Goal: Find contact information: Find contact information

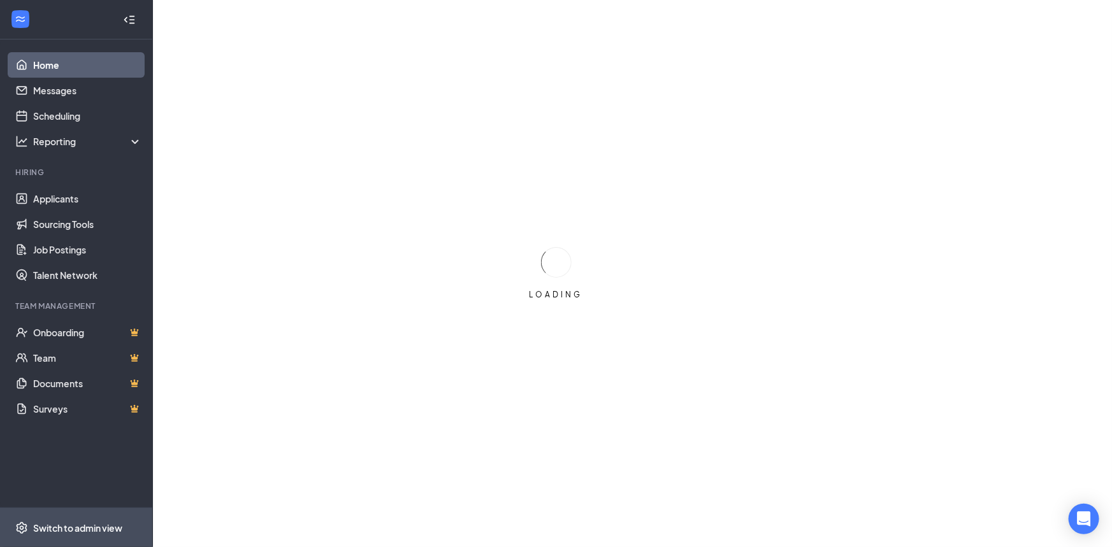
click at [76, 529] on div "Switch to admin view" at bounding box center [77, 528] width 89 height 13
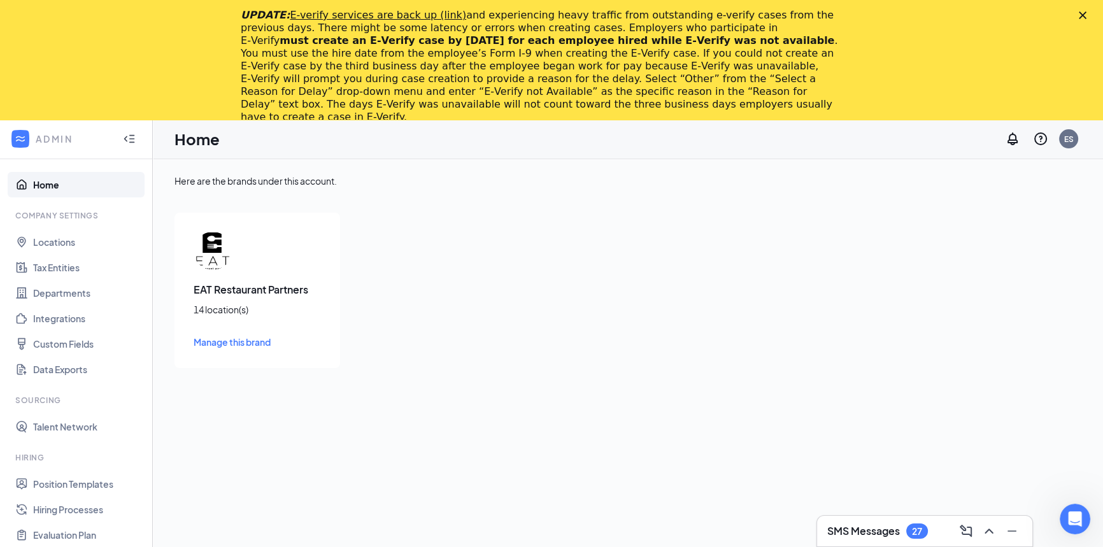
click at [1087, 13] on icon "Close" at bounding box center [1083, 15] width 8 height 8
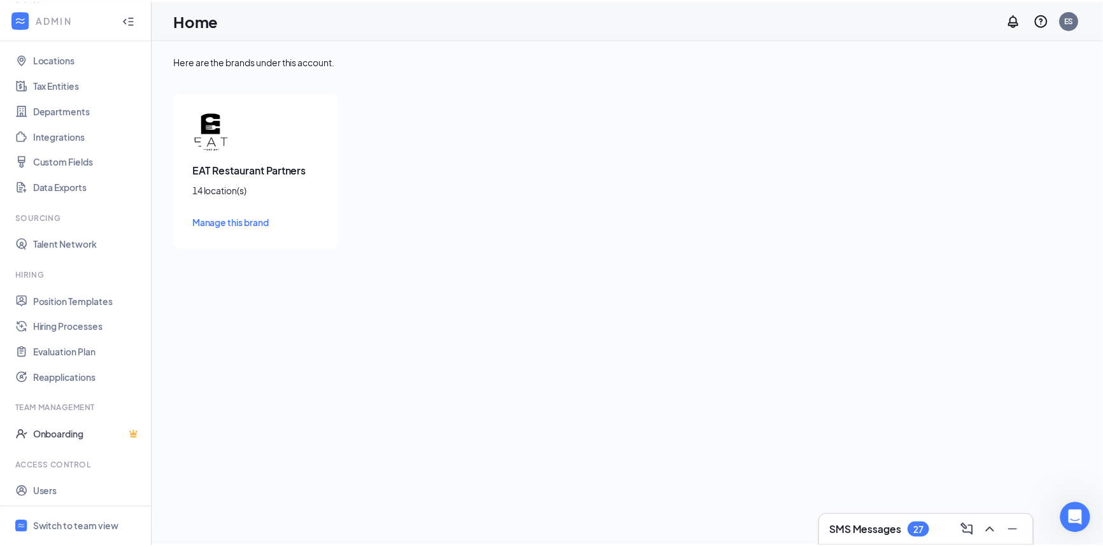
scroll to position [90, 0]
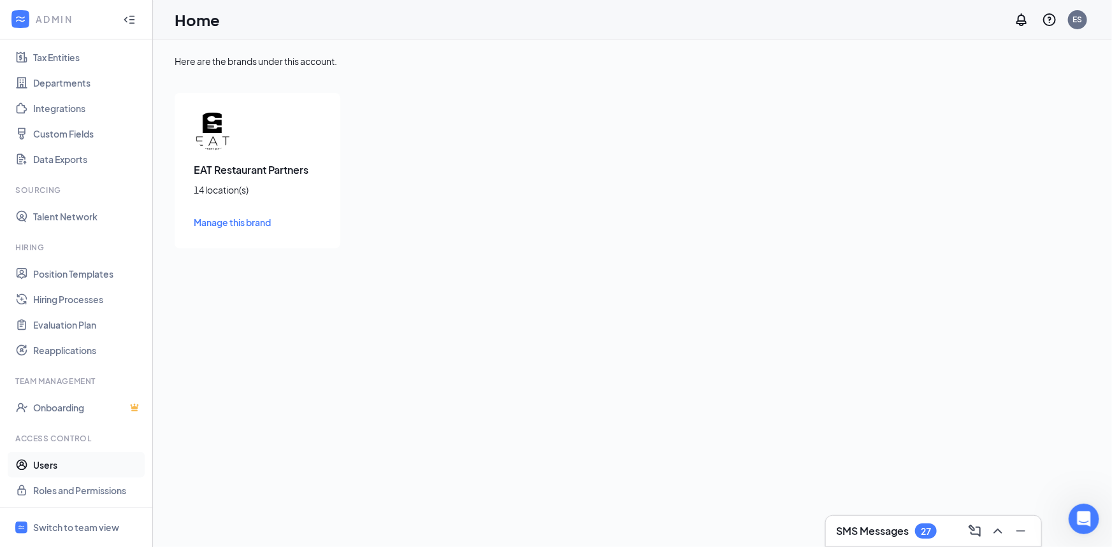
click at [87, 461] on link "Users" at bounding box center [87, 464] width 109 height 25
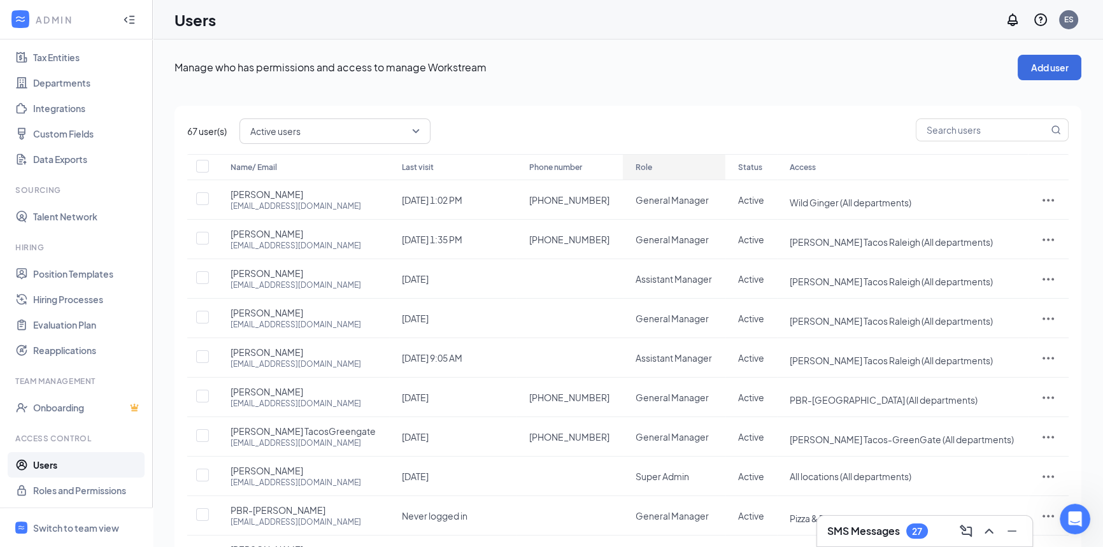
click at [636, 164] on div "Role" at bounding box center [674, 167] width 77 height 15
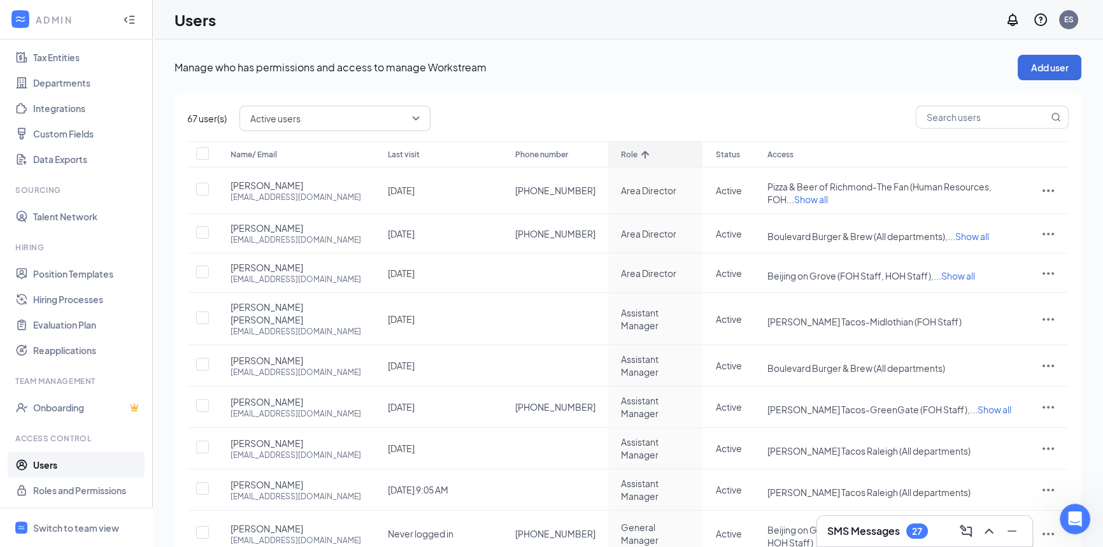
click at [638, 152] on icon "ArrowUp" at bounding box center [645, 154] width 15 height 15
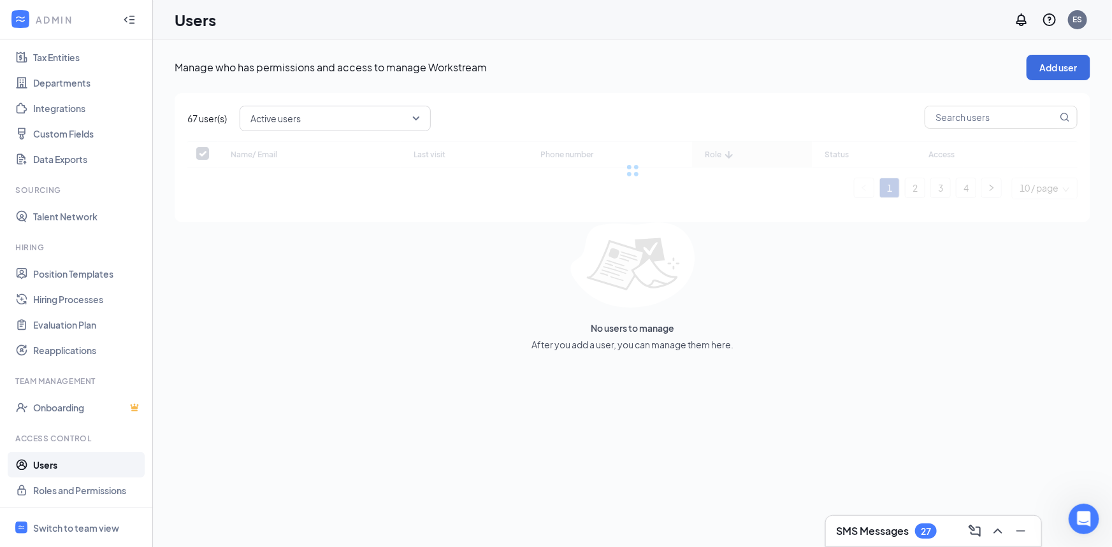
checkbox input "false"
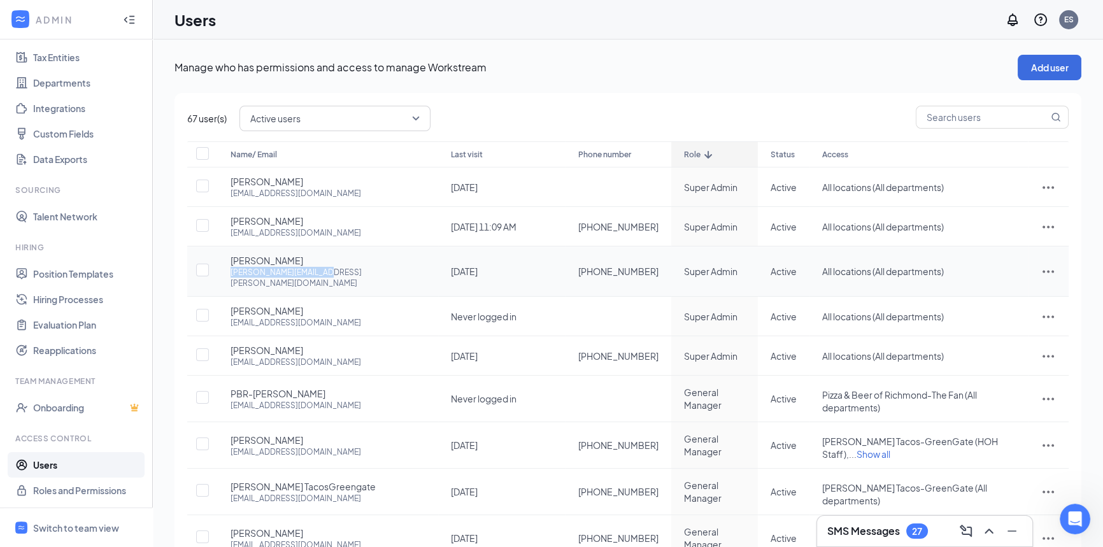
drag, startPoint x: 329, startPoint y: 268, endPoint x: 231, endPoint y: 271, distance: 98.2
click at [231, 271] on div "Chris Tsui chris.tsui@verizon.net" at bounding box center [328, 271] width 195 height 34
copy div "chris.tsui@verizon.net"
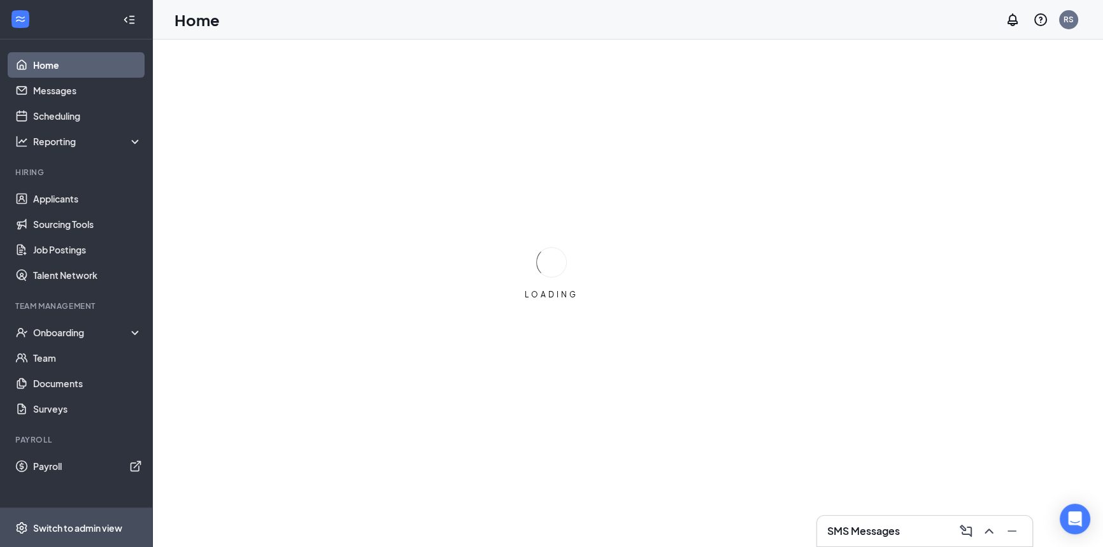
click at [71, 527] on div "Switch to admin view" at bounding box center [77, 528] width 89 height 13
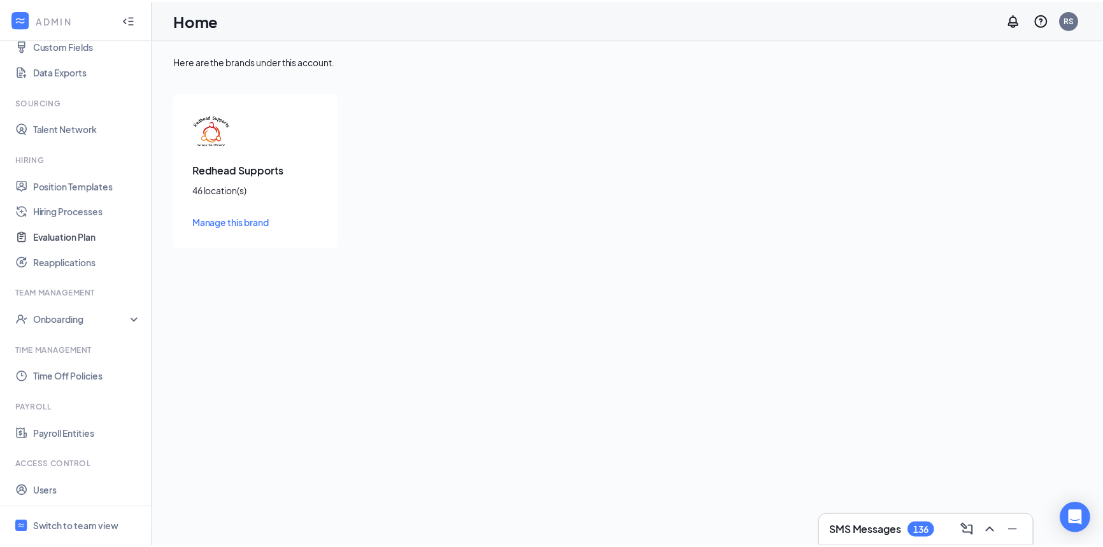
scroll to position [205, 0]
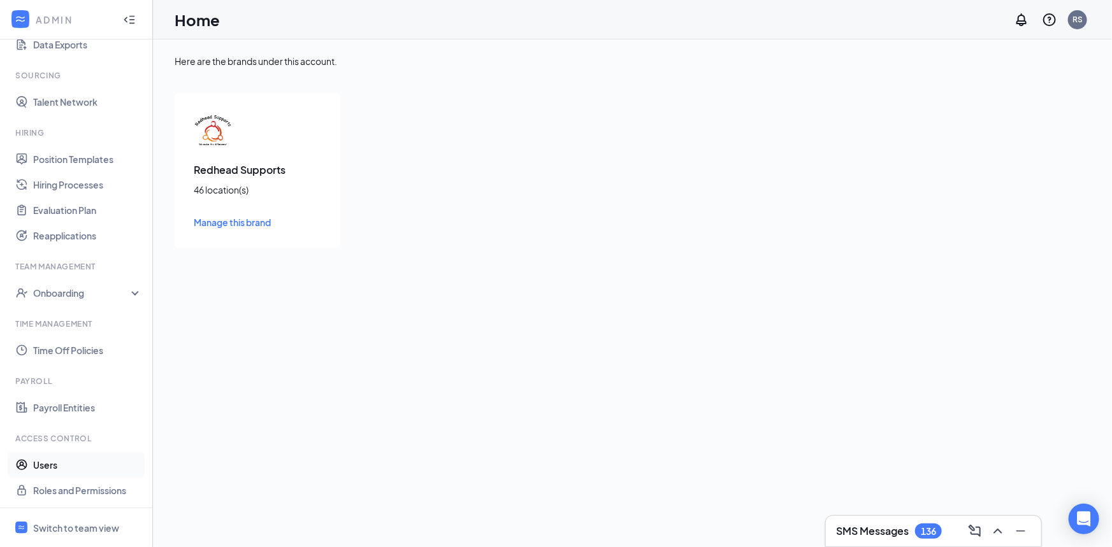
drag, startPoint x: 68, startPoint y: 470, endPoint x: 99, endPoint y: 454, distance: 35.0
click at [68, 470] on link "Users" at bounding box center [87, 464] width 109 height 25
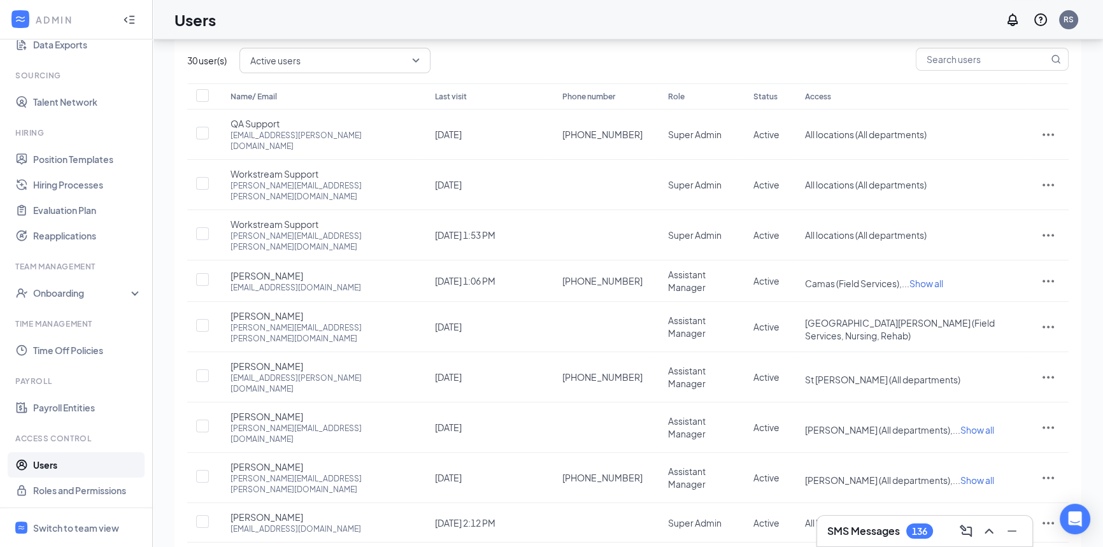
scroll to position [145, 0]
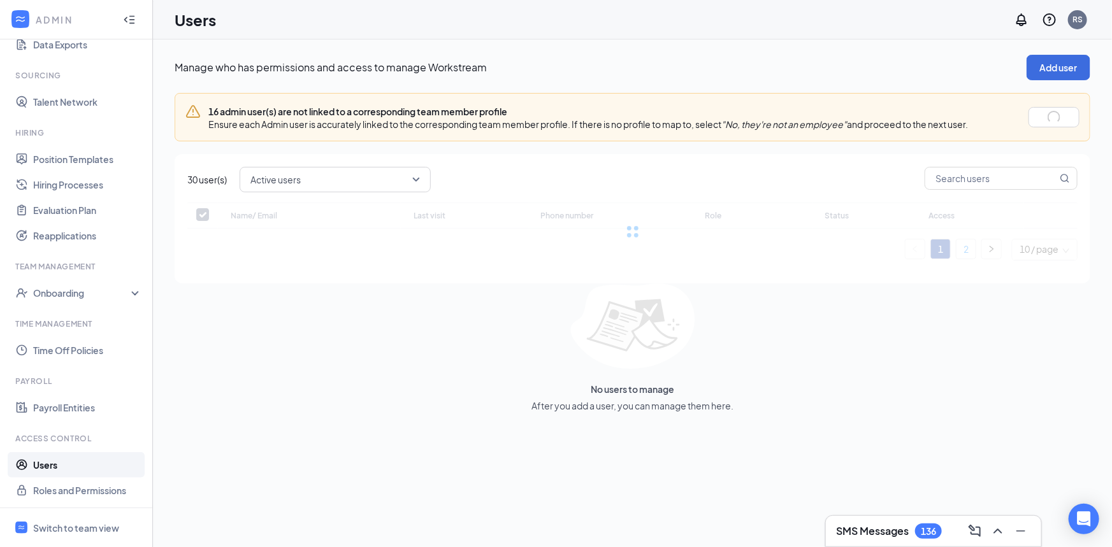
checkbox input "false"
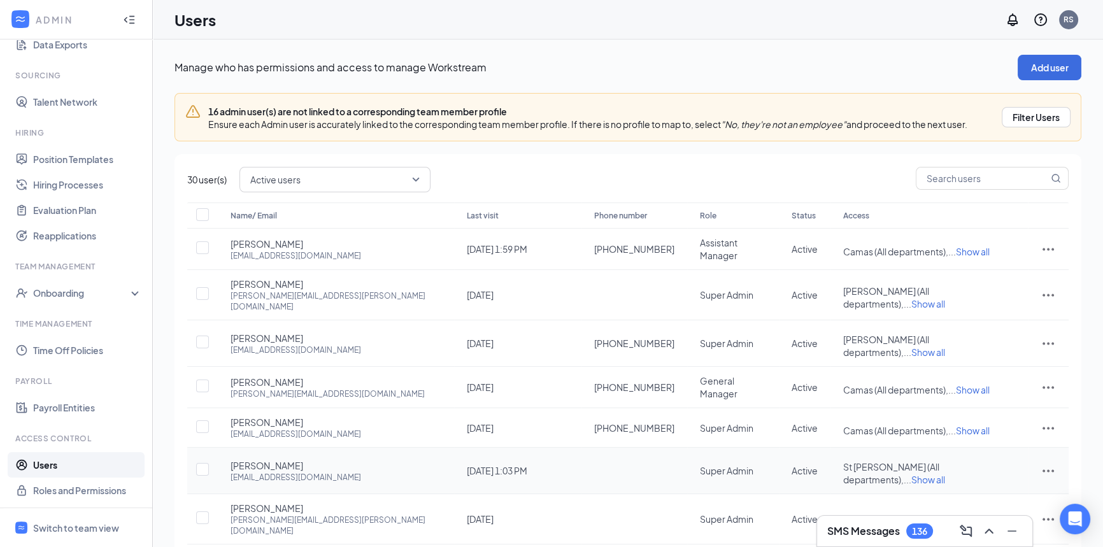
drag, startPoint x: 291, startPoint y: 440, endPoint x: 226, endPoint y: 440, distance: 65.0
click at [226, 448] on td "[PERSON_NAME] [EMAIL_ADDRESS][DOMAIN_NAME]" at bounding box center [336, 471] width 236 height 47
copy span "[PERSON_NAME]"
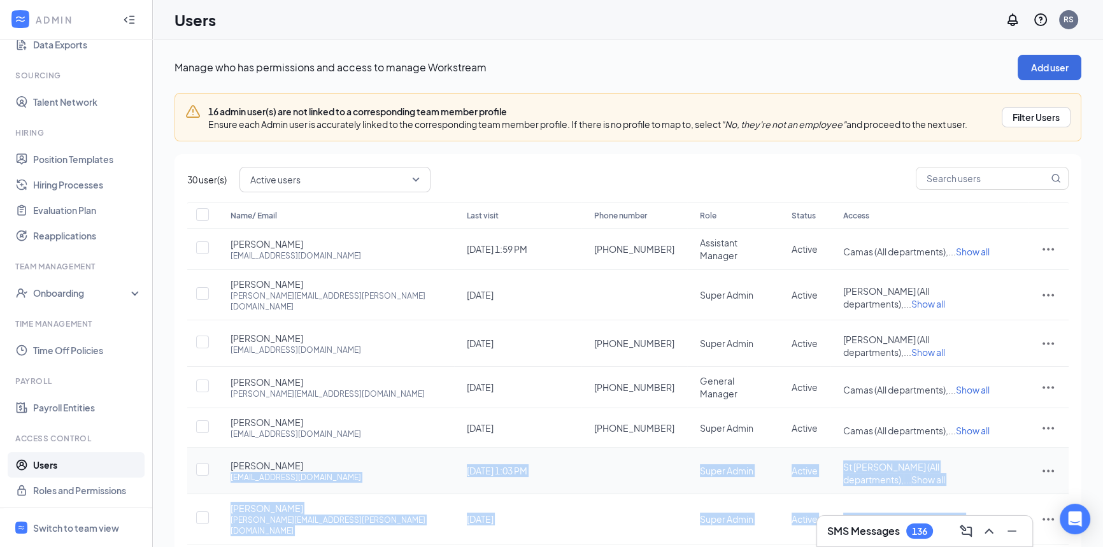
drag, startPoint x: 327, startPoint y: 452, endPoint x: 231, endPoint y: 449, distance: 96.2
click at [231, 459] on div "[PERSON_NAME] [EMAIL_ADDRESS][DOMAIN_NAME]" at bounding box center [336, 471] width 211 height 24
click at [231, 472] on div "[EMAIL_ADDRESS][DOMAIN_NAME]" at bounding box center [296, 477] width 131 height 11
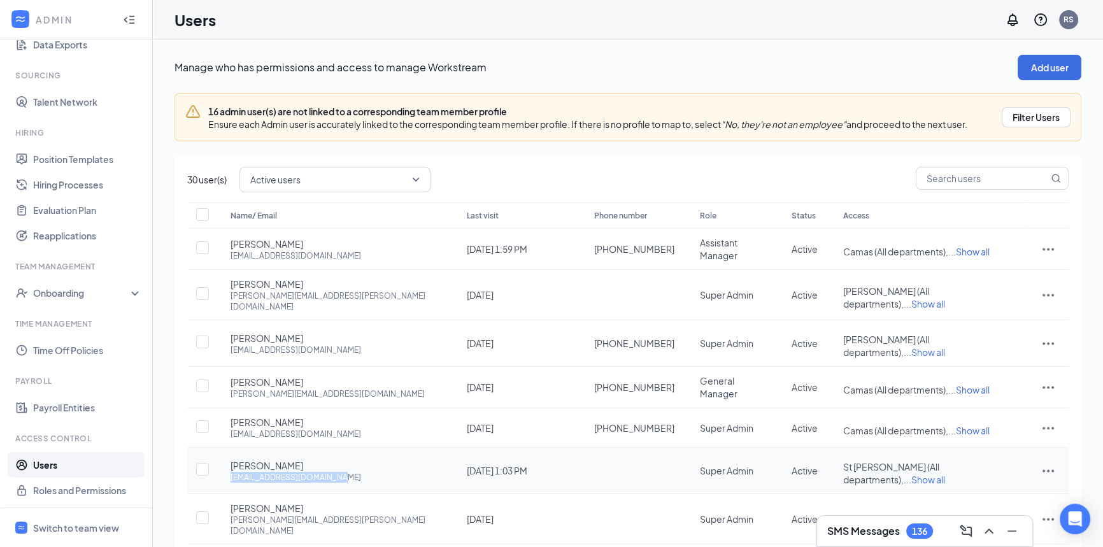
drag, startPoint x: 232, startPoint y: 449, endPoint x: 338, endPoint y: 458, distance: 106.8
click at [338, 458] on td "[PERSON_NAME] [EMAIL_ADDRESS][DOMAIN_NAME]" at bounding box center [336, 471] width 236 height 47
copy div "[EMAIL_ADDRESS][DOMAIN_NAME]"
drag, startPoint x: 0, startPoint y: 106, endPoint x: -11, endPoint y: 180, distance: 75.3
click at [0, 180] on html "ADMIN Home Company Settings Locations Tax Entities Departments Integrations Cus…" at bounding box center [551, 273] width 1103 height 547
